Goal: Information Seeking & Learning: Learn about a topic

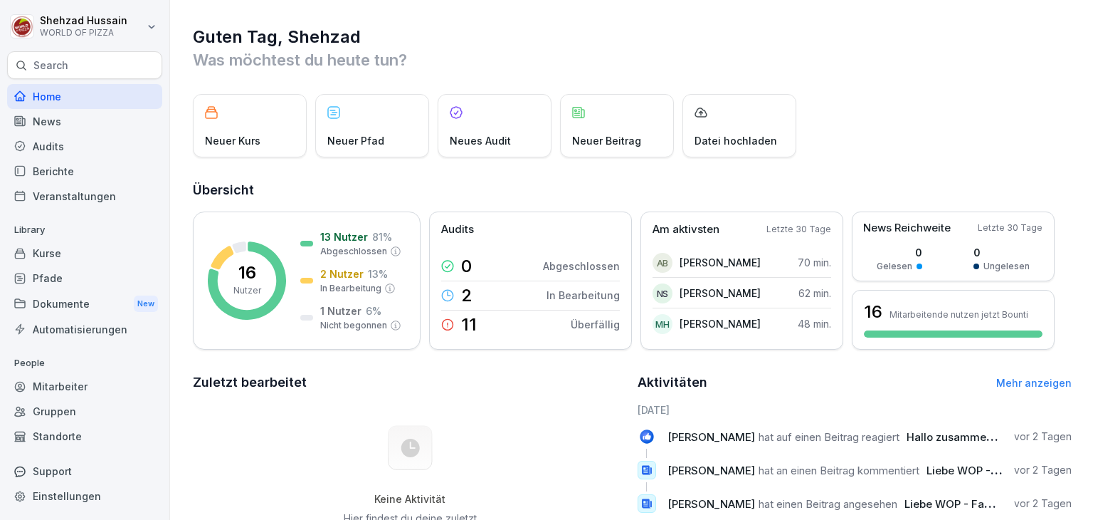
click at [69, 392] on div "Mitarbeiter" at bounding box center [84, 386] width 155 height 25
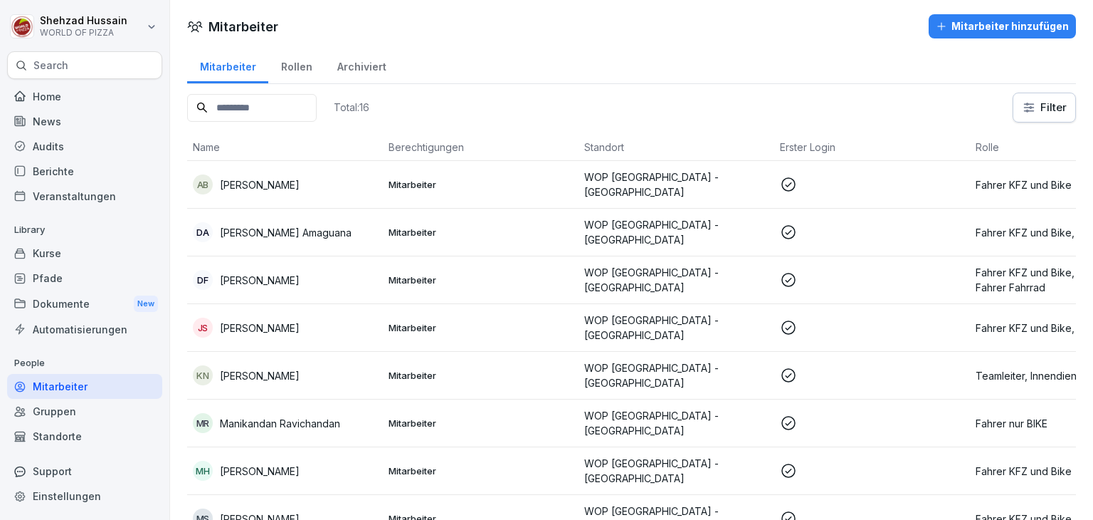
click at [96, 338] on div "Automatisierungen" at bounding box center [84, 329] width 155 height 25
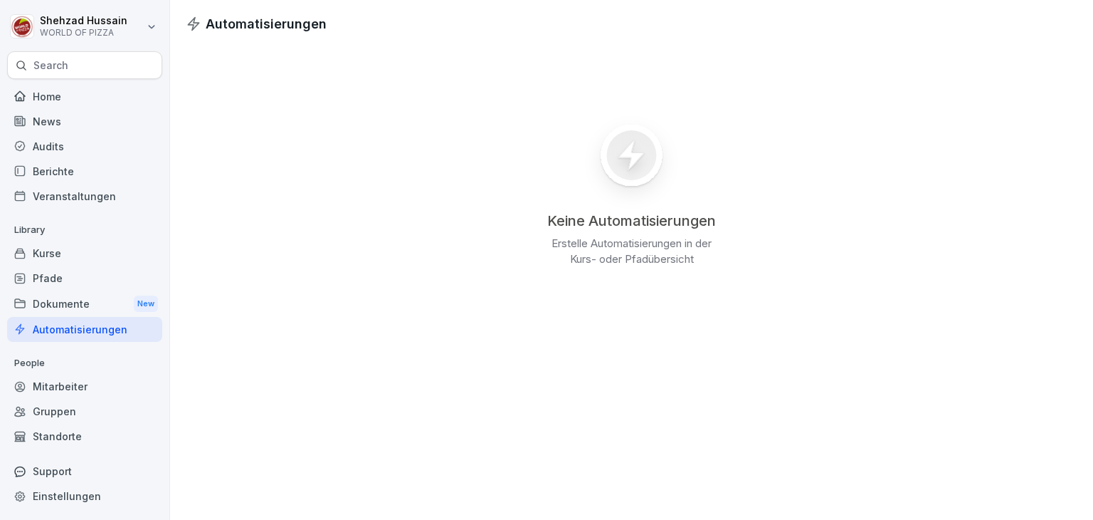
click at [98, 300] on div "Dokumente New" at bounding box center [84, 303] width 155 height 26
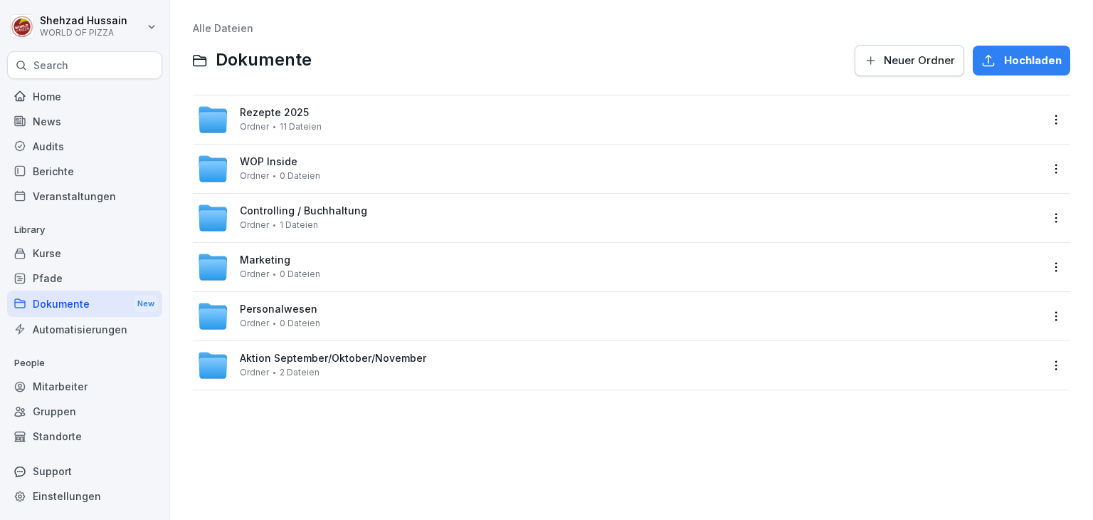
click at [322, 226] on div "Controlling / Buchhaltung Ordner 1 Dateien" at bounding box center [303, 217] width 127 height 25
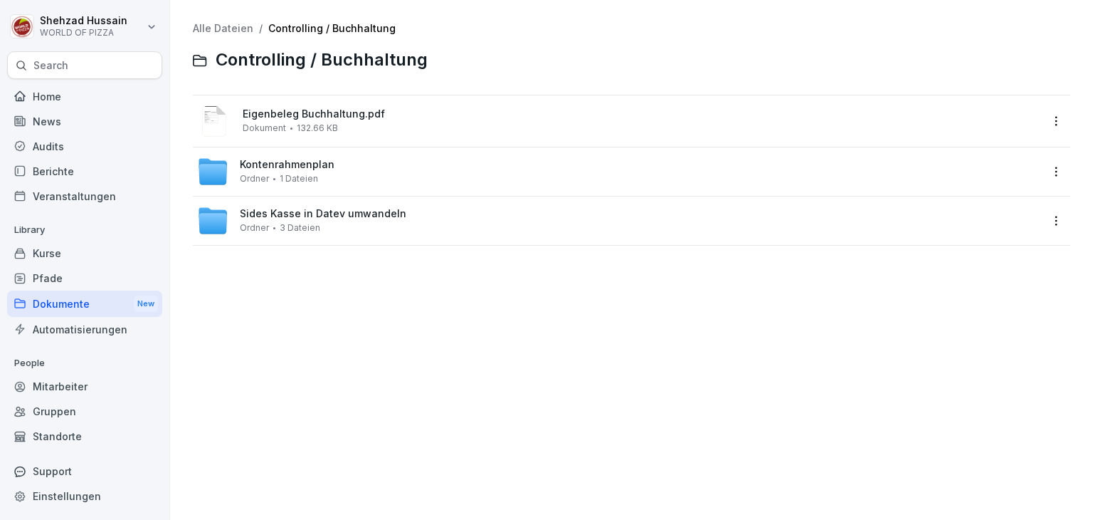
click at [322, 310] on div "Alle Dateien / Controlling / Buchhaltung Controlling / Buchhaltung Eigenbeleg B…" at bounding box center [632, 260] width 902 height 498
click at [65, 284] on div "Pfade" at bounding box center [84, 277] width 155 height 25
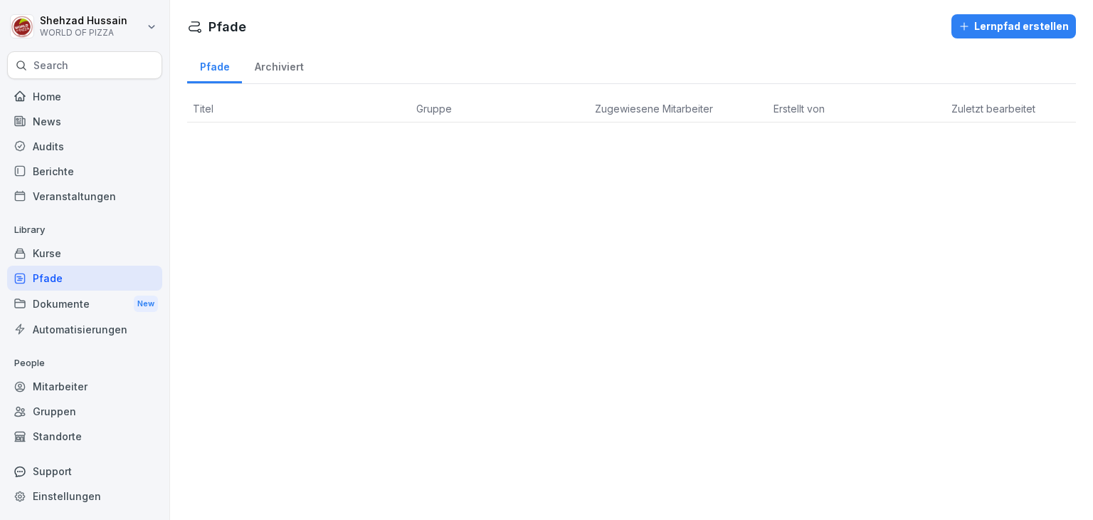
click at [78, 298] on div "Dokumente New" at bounding box center [84, 303] width 155 height 26
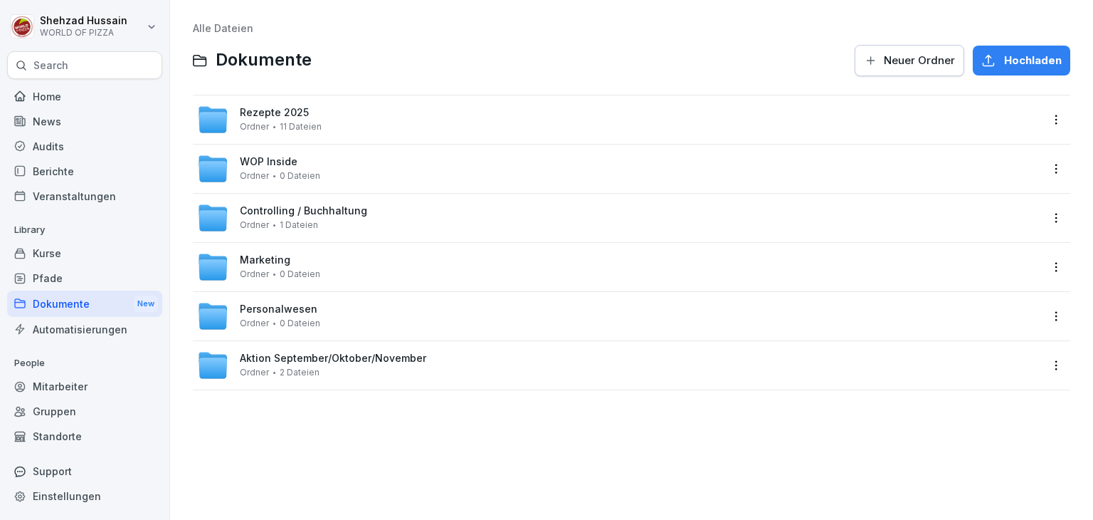
click at [131, 321] on div "Automatisierungen" at bounding box center [84, 329] width 155 height 25
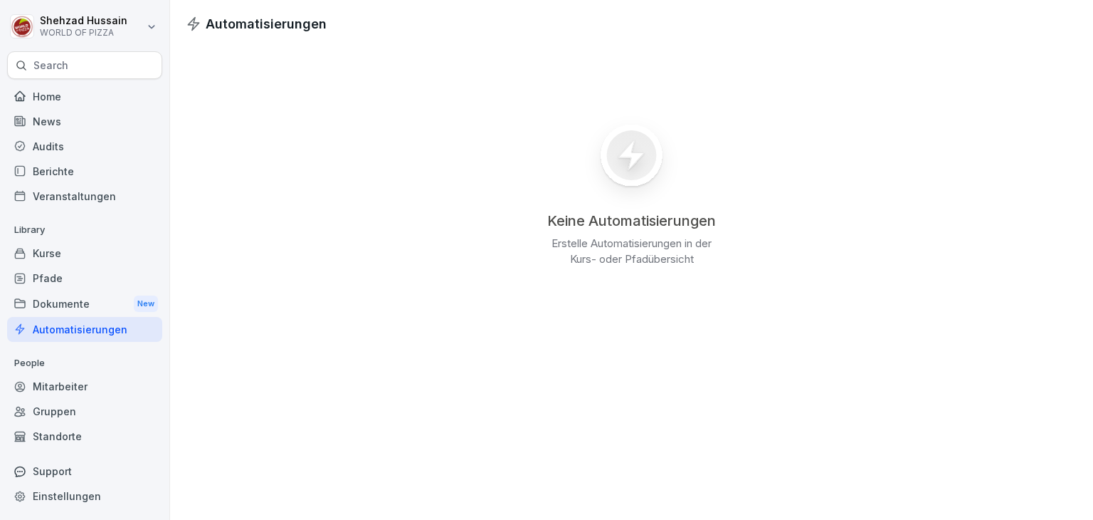
click at [78, 279] on div "Pfade" at bounding box center [84, 277] width 155 height 25
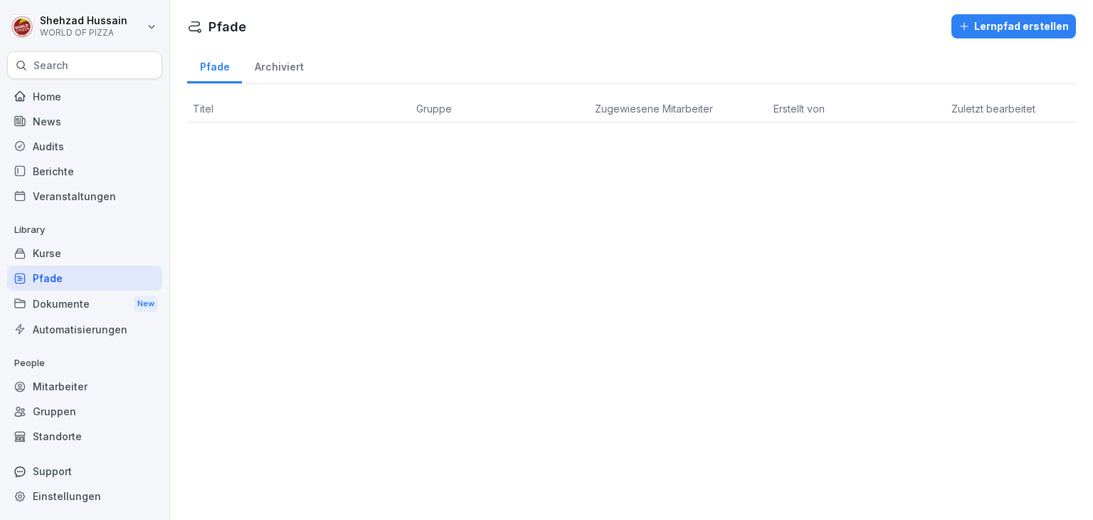
click at [74, 260] on div "Kurse" at bounding box center [84, 253] width 155 height 25
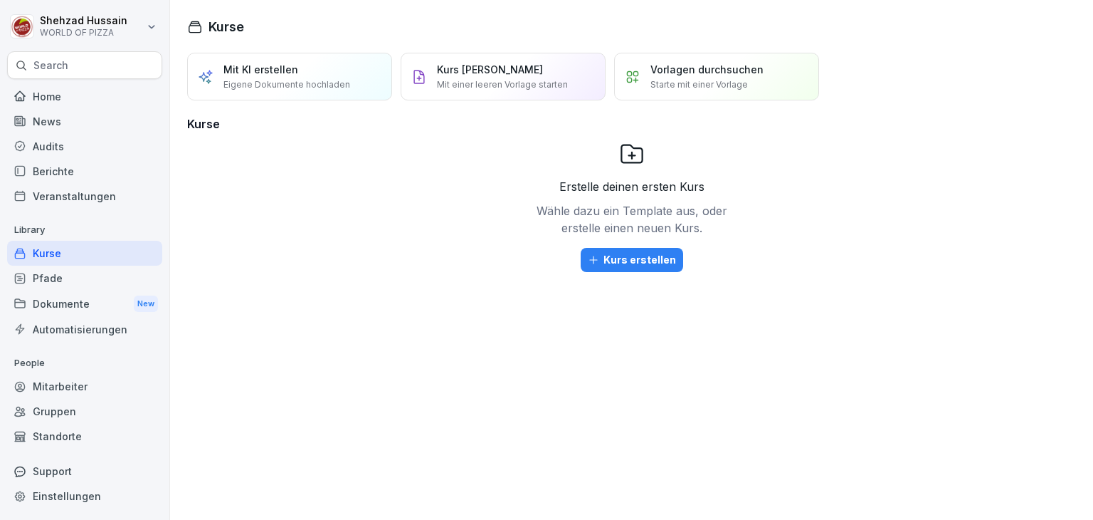
click at [102, 322] on div "Automatisierungen" at bounding box center [84, 329] width 155 height 25
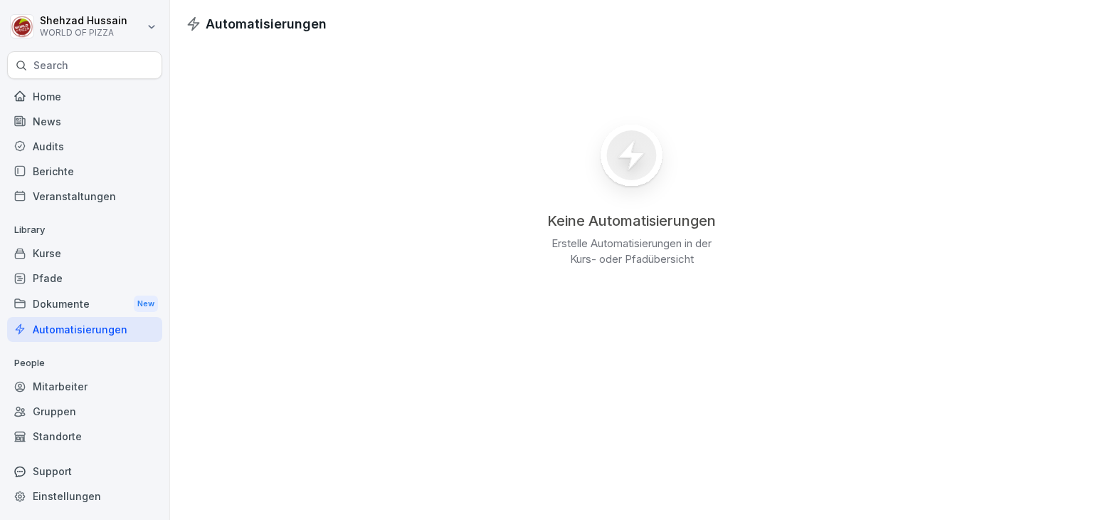
click at [81, 310] on div "Dokumente New" at bounding box center [84, 303] width 155 height 26
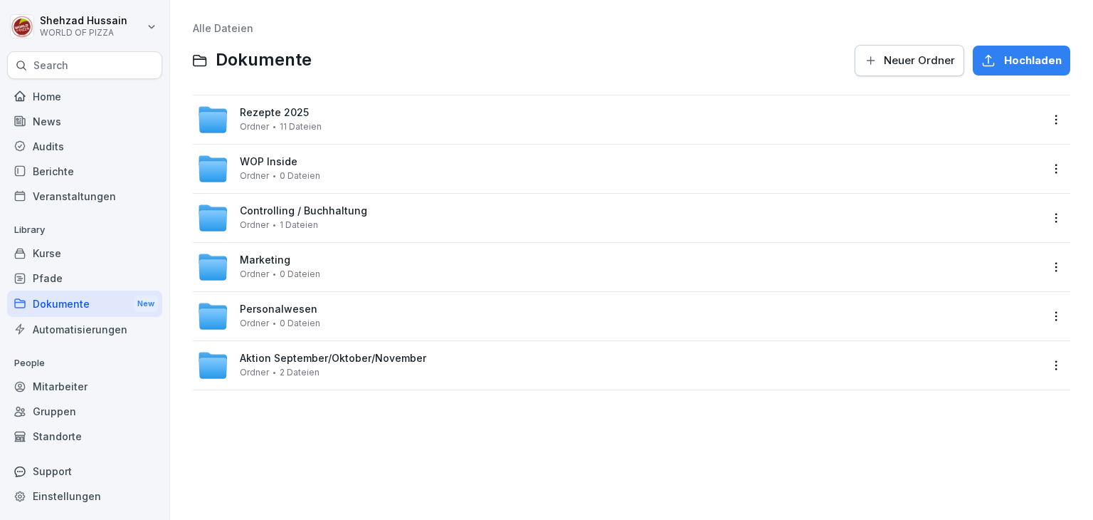
click at [399, 219] on div "Controlling / Buchhaltung Ordner 1 Dateien" at bounding box center [618, 217] width 843 height 31
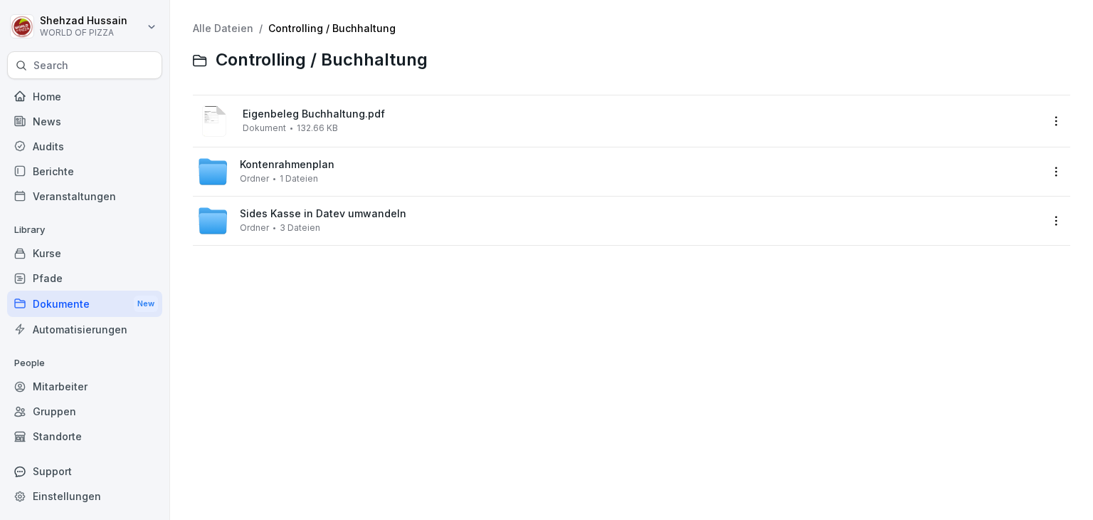
click at [436, 226] on div "Sides Kasse in Datev umwandeln Ordner 3 Dateien" at bounding box center [618, 220] width 843 height 31
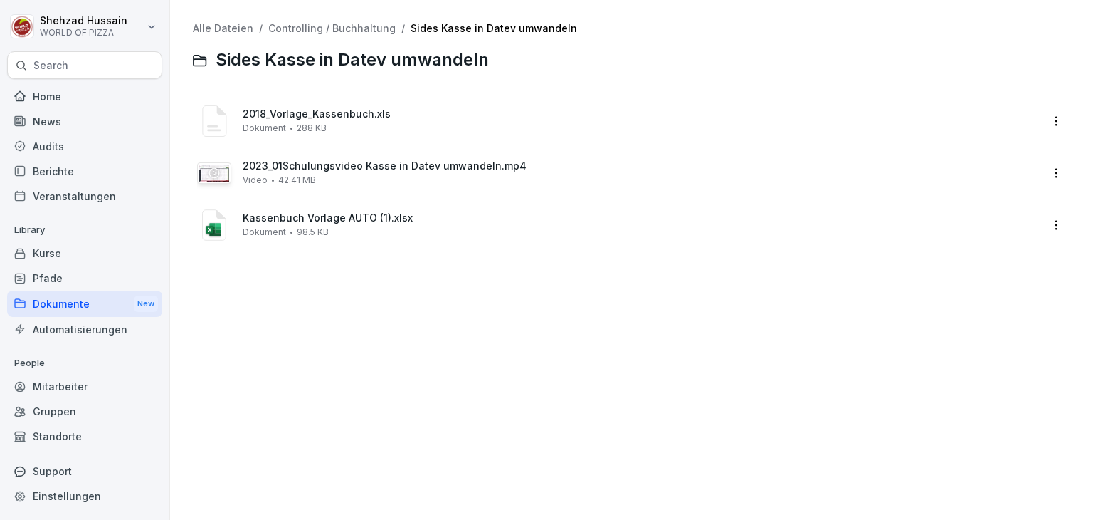
click at [544, 172] on div "2023_01Schulungsvideo Kasse in Datev umwandeln.mp4 Video 42.41 MB" at bounding box center [642, 172] width 798 height 25
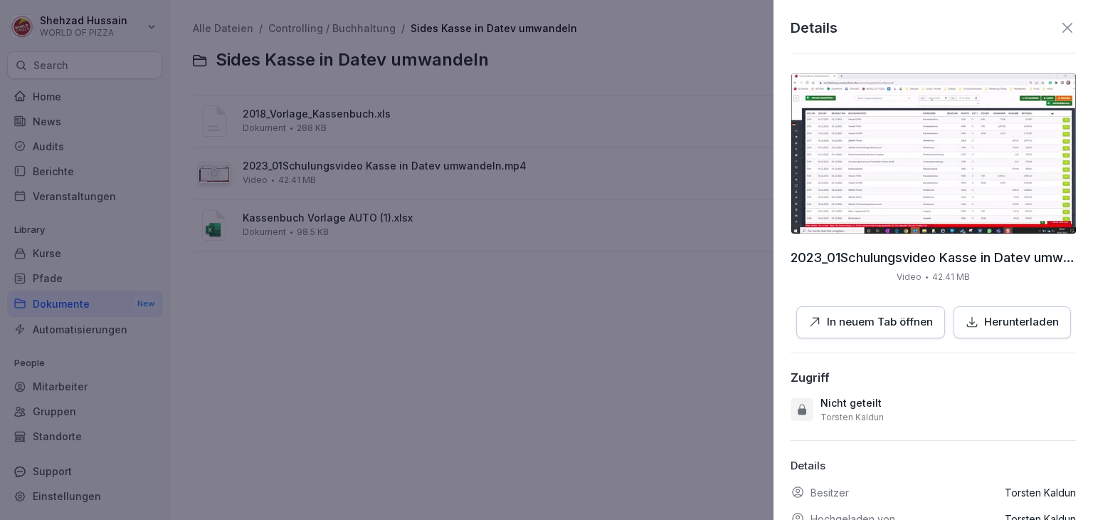
click at [934, 179] on img at bounding box center [933, 153] width 285 height 160
click at [835, 41] on div "Details 2023_01Schulungsvideo Kasse in Datev umwandeln.mp4 Video 42.41 MB In ne…" at bounding box center [934, 260] width 320 height 520
